Goal: Task Accomplishment & Management: Manage account settings

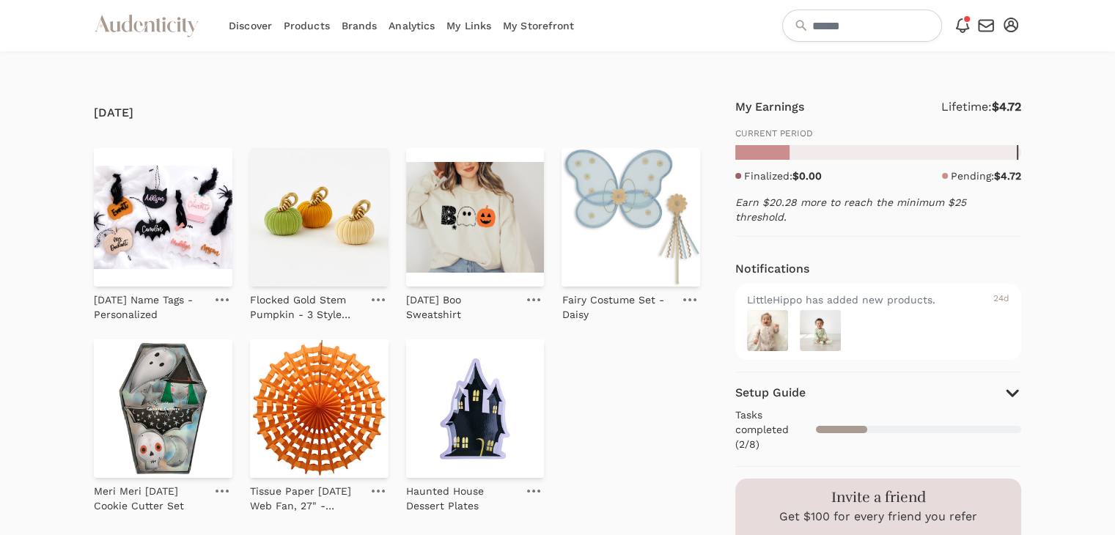
click at [163, 26] on icon at bounding box center [164, 26] width 4 height 10
click at [1006, 31] on icon "button" at bounding box center [1010, 25] width 15 height 15
click at [944, 73] on link "My Profile" at bounding box center [962, 77] width 117 height 26
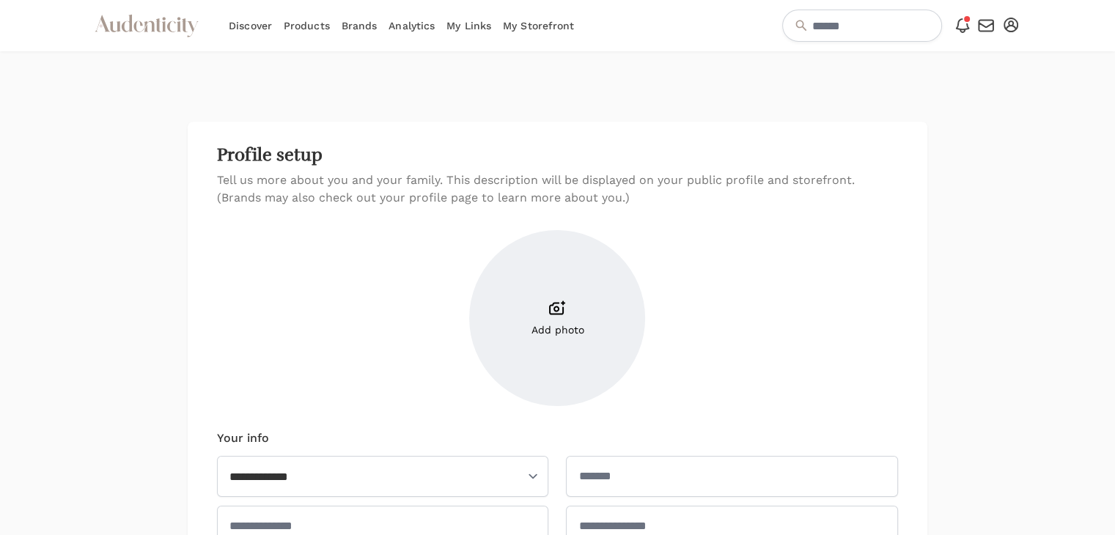
click at [1007, 24] on icon "button" at bounding box center [1010, 25] width 15 height 15
click at [967, 48] on link "Account setup" at bounding box center [962, 50] width 117 height 26
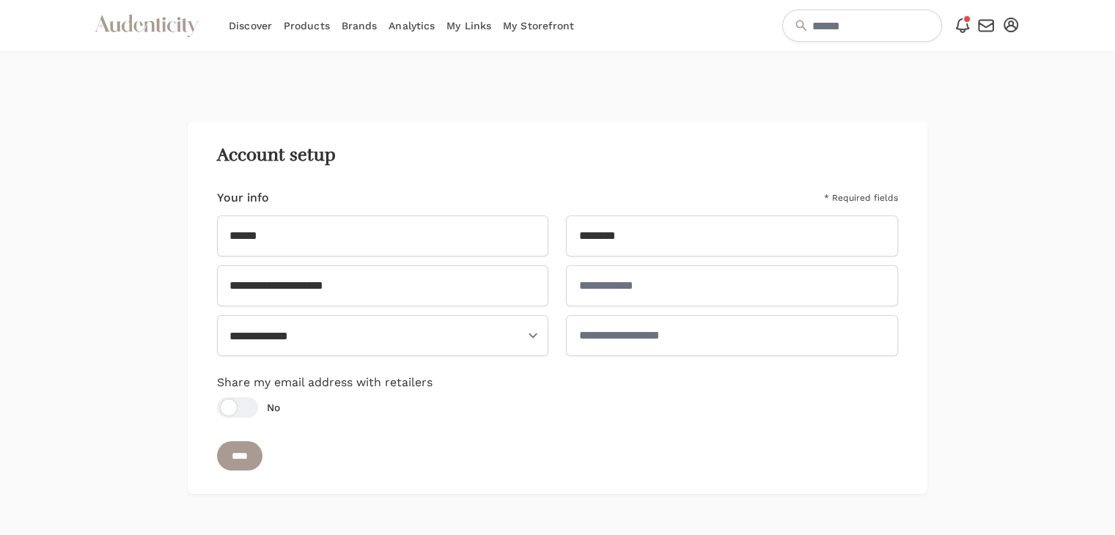
click at [255, 25] on link "Discover" at bounding box center [250, 25] width 43 height 51
